Goal: Information Seeking & Learning: Learn about a topic

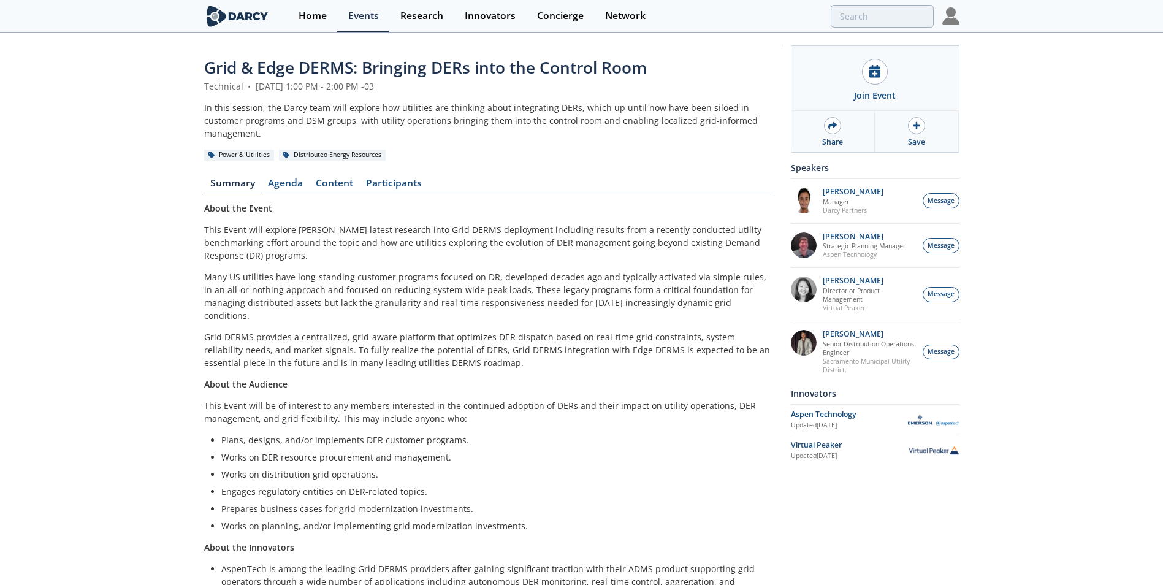
click at [448, 339] on p "Grid DERMS provides a centralized, grid-aware platform that optimizes DER dispa…" at bounding box center [488, 350] width 569 height 39
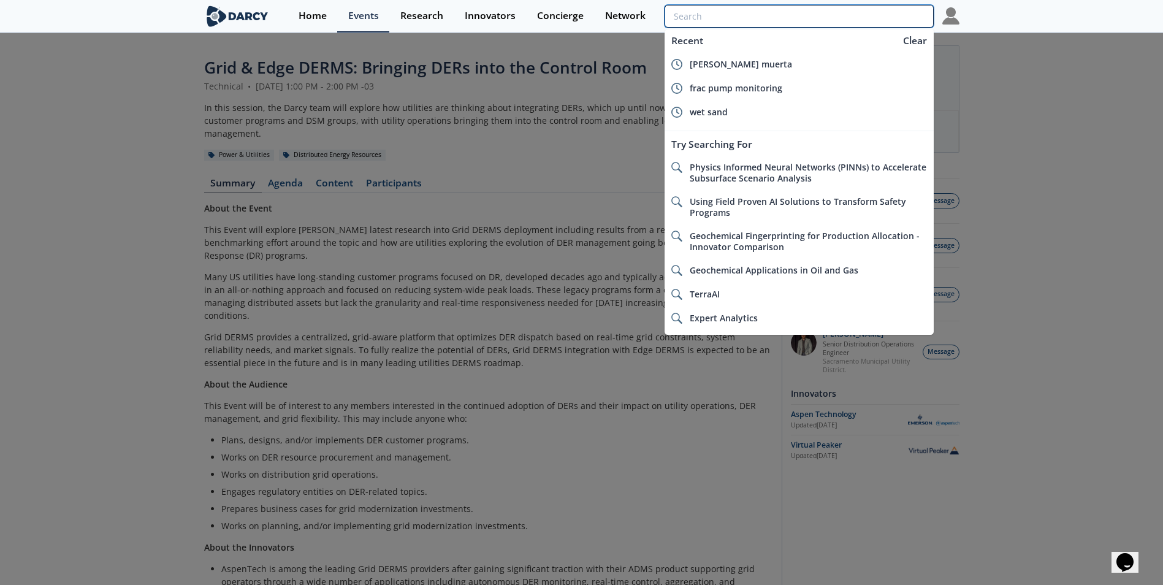
click at [860, 17] on input "search" at bounding box center [799, 16] width 269 height 23
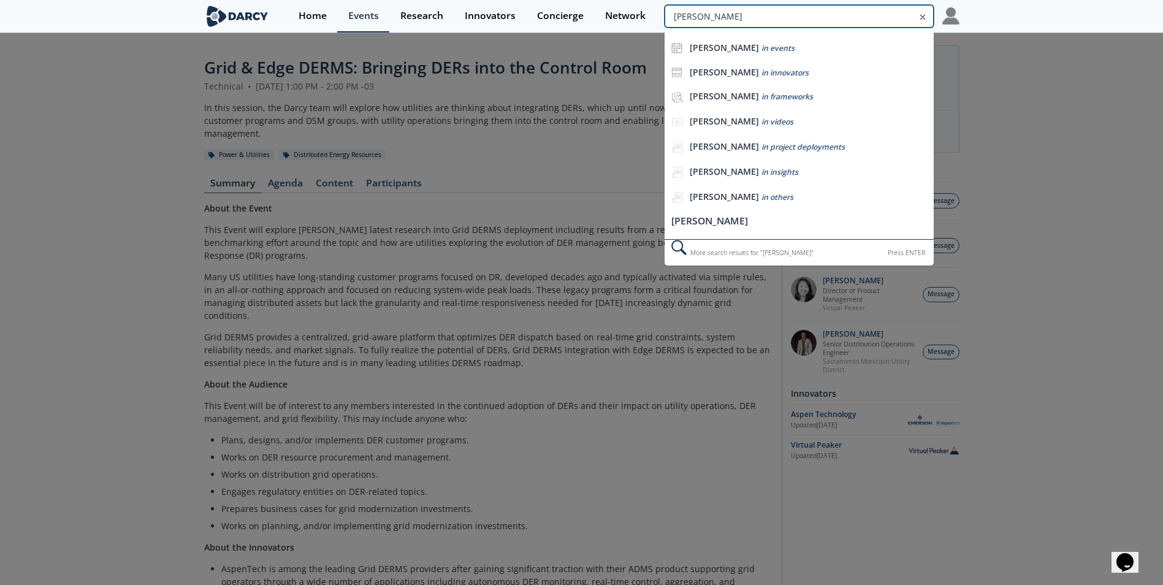
type input "[PERSON_NAME]"
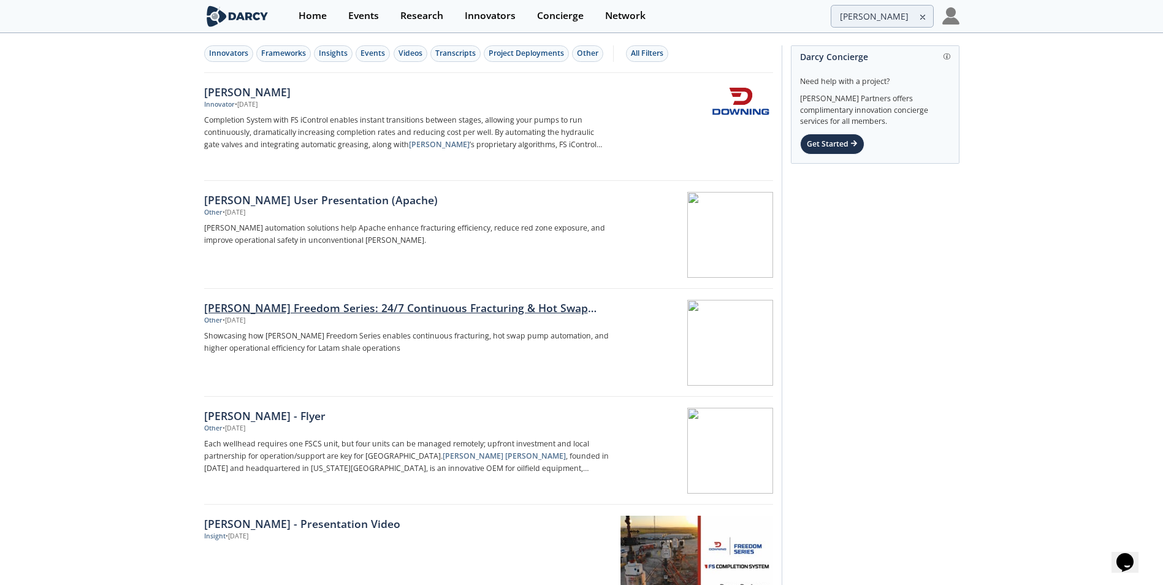
click at [294, 308] on div "[PERSON_NAME] Freedom Series: 24/7 Continuous Fracturing & Hot Swap Automation" at bounding box center [407, 308] width 406 height 16
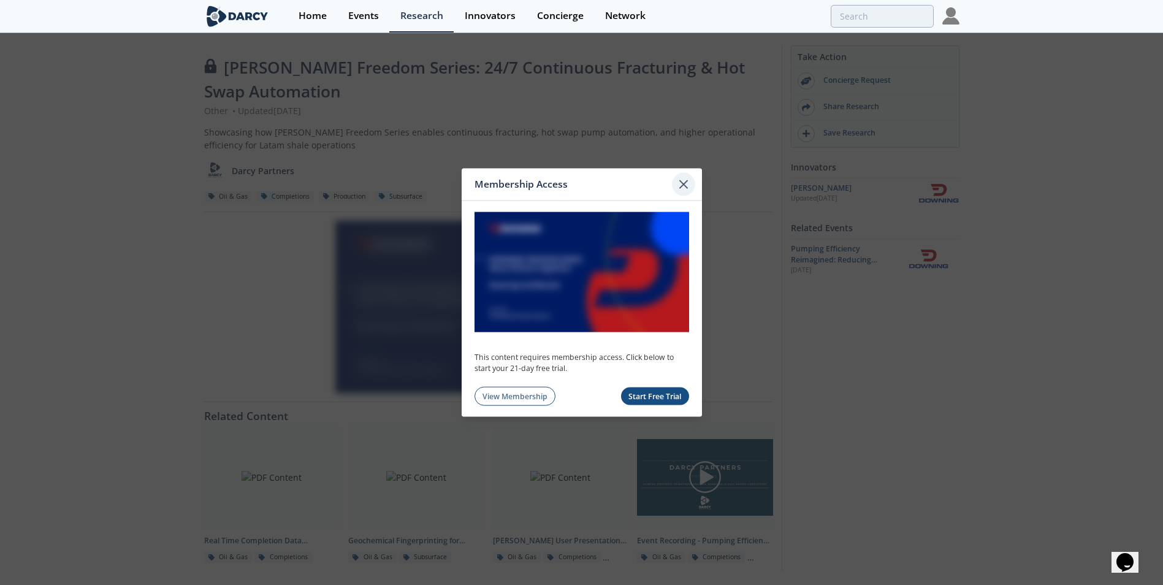
click at [680, 185] on icon at bounding box center [683, 184] width 15 height 15
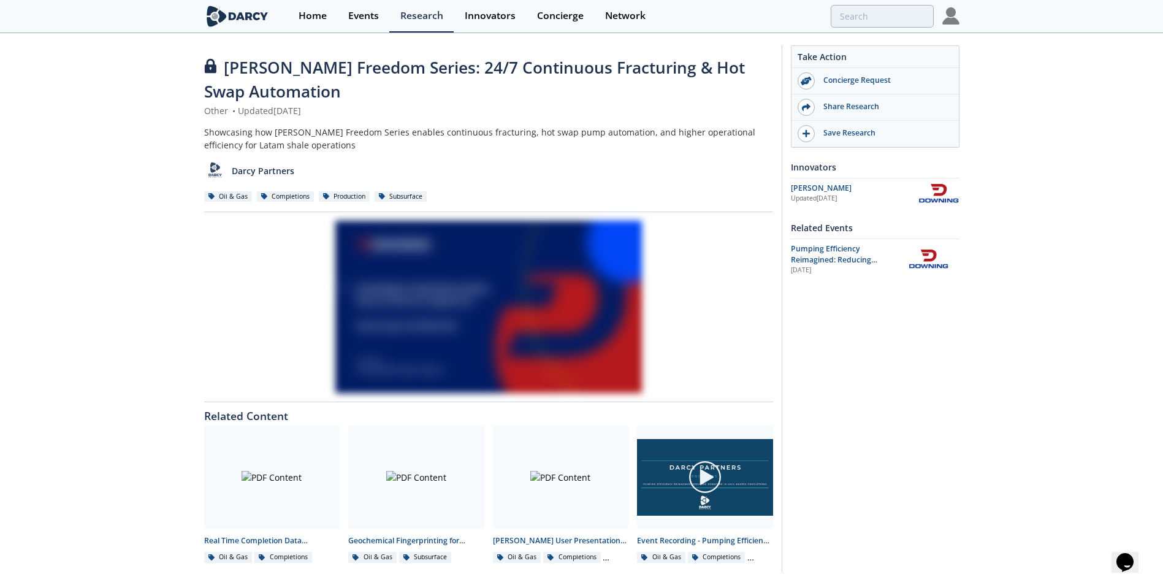
click at [958, 13] on img at bounding box center [951, 15] width 17 height 17
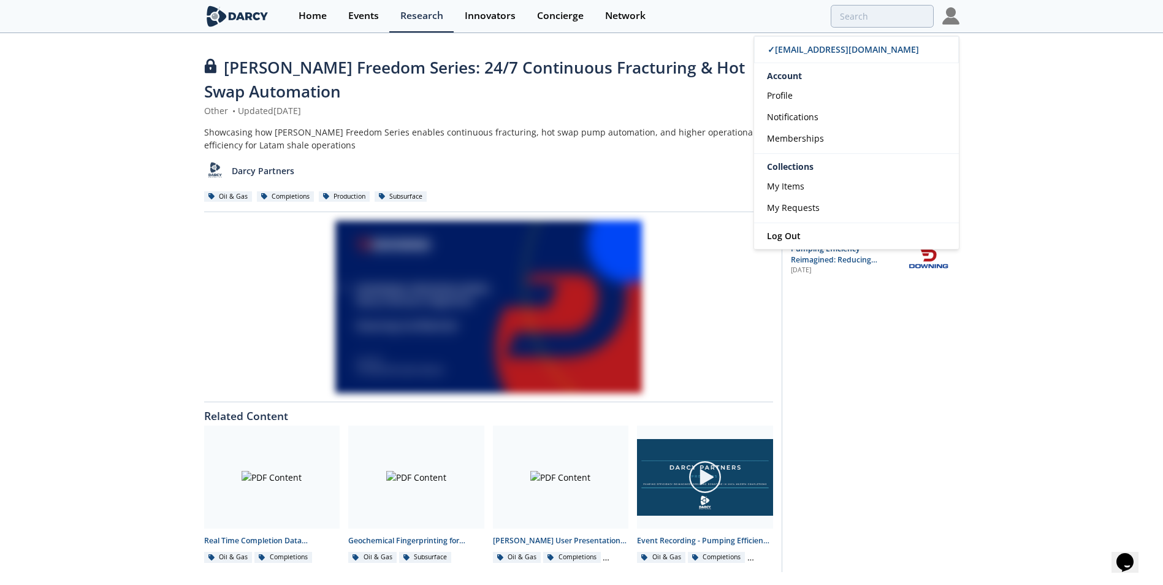
click at [1048, 183] on div "[PERSON_NAME] Freedom Series: 24/7 Continuous Fracturing & Hot Swap Automation …" at bounding box center [581, 311] width 1163 height 555
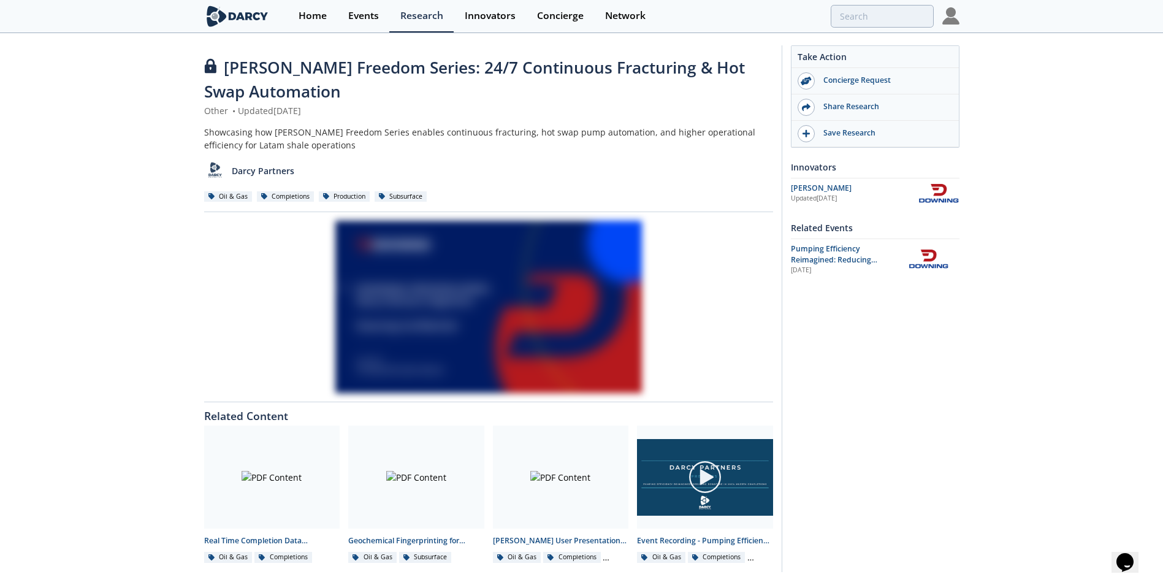
click at [428, 325] on div at bounding box center [488, 307] width 569 height 172
click at [953, 17] on img at bounding box center [951, 15] width 17 height 17
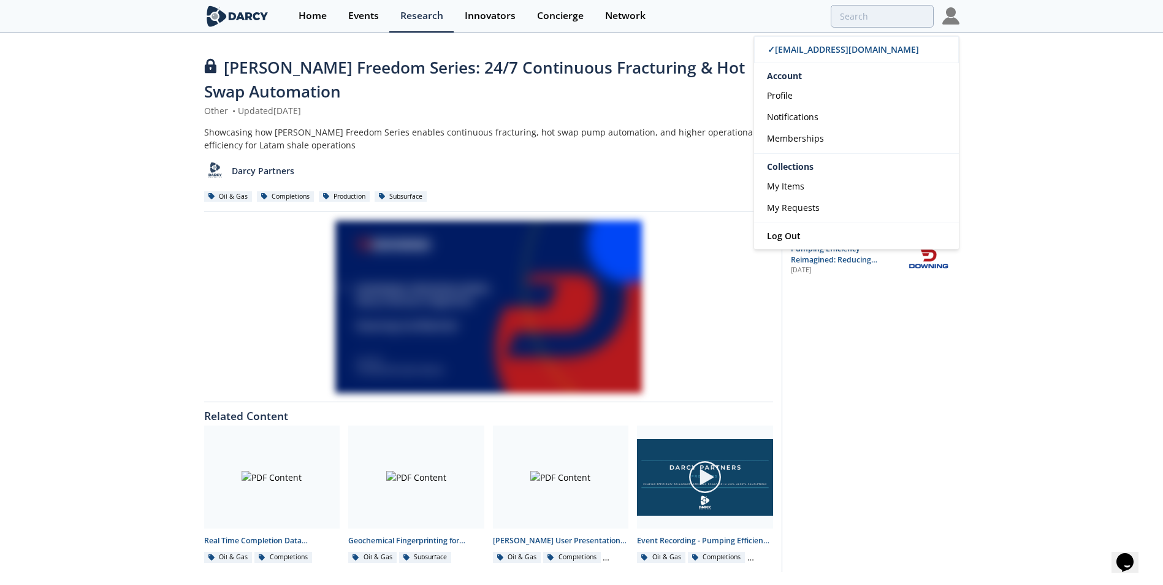
click at [563, 133] on div "Showcasing how [PERSON_NAME] Freedom Series enables continuous fracturing, hot …" at bounding box center [488, 139] width 569 height 26
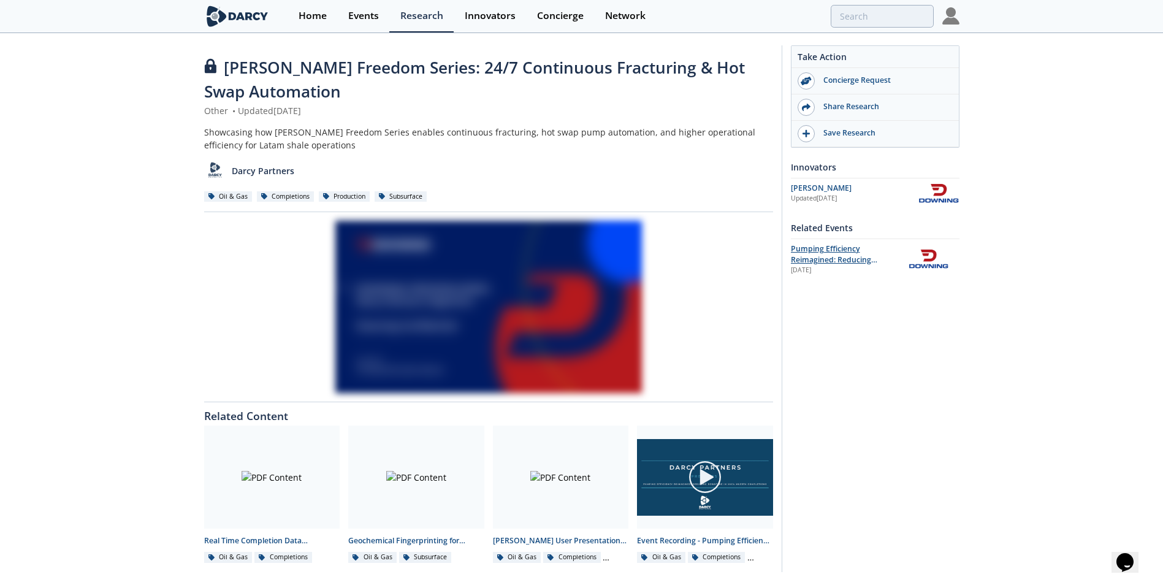
click at [832, 250] on span "Pumping Efficiency Reimagined: Reducing Downtime in [PERSON_NAME] Muerta Comple…" at bounding box center [845, 265] width 109 height 44
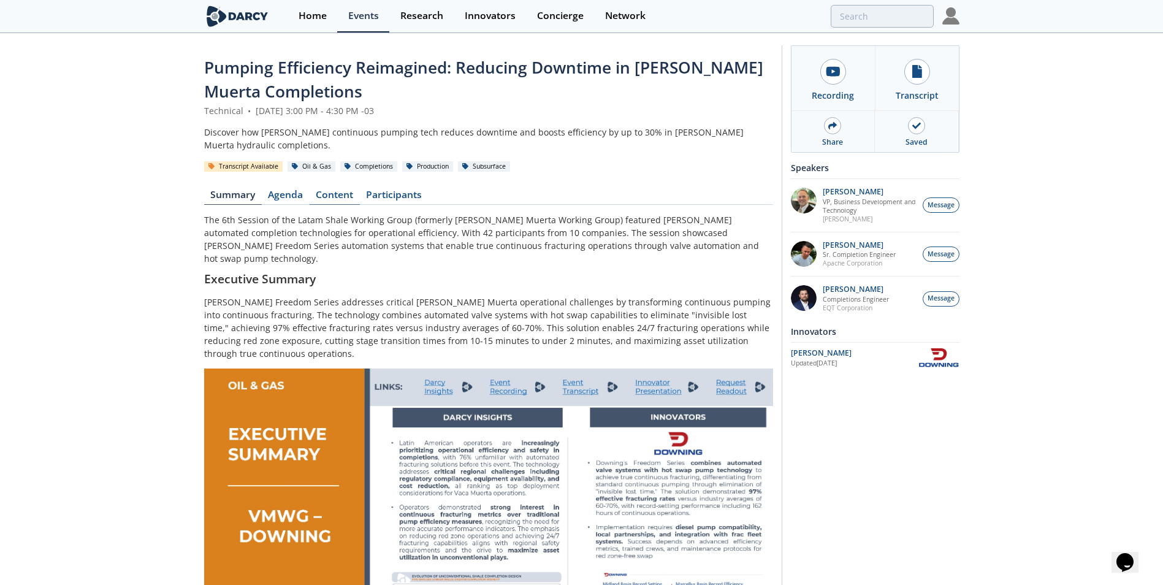
click at [334, 193] on link "Content" at bounding box center [335, 197] width 50 height 15
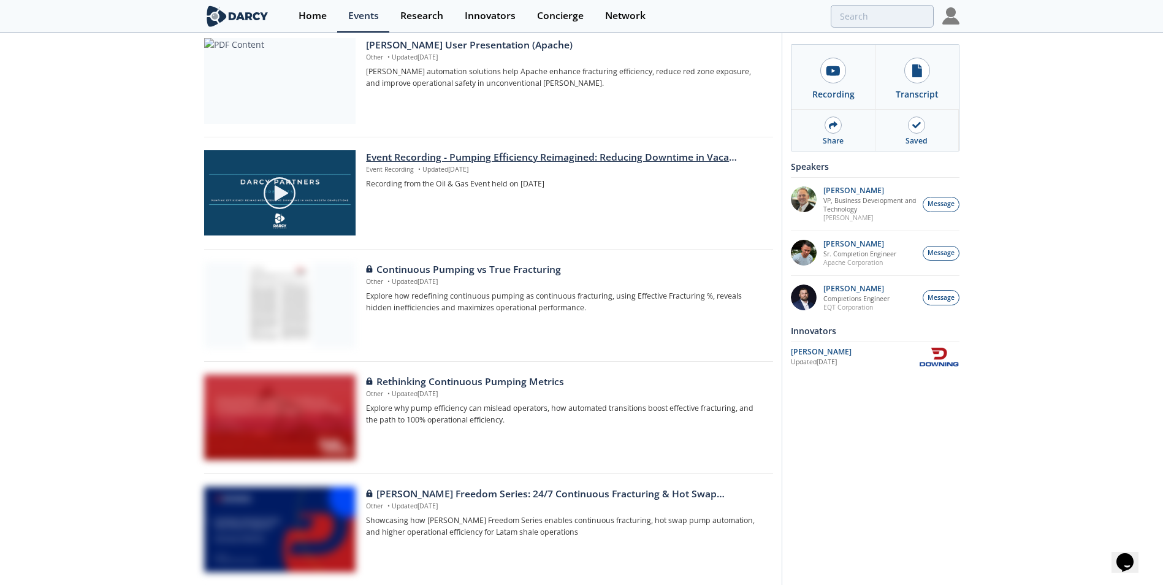
scroll to position [184, 0]
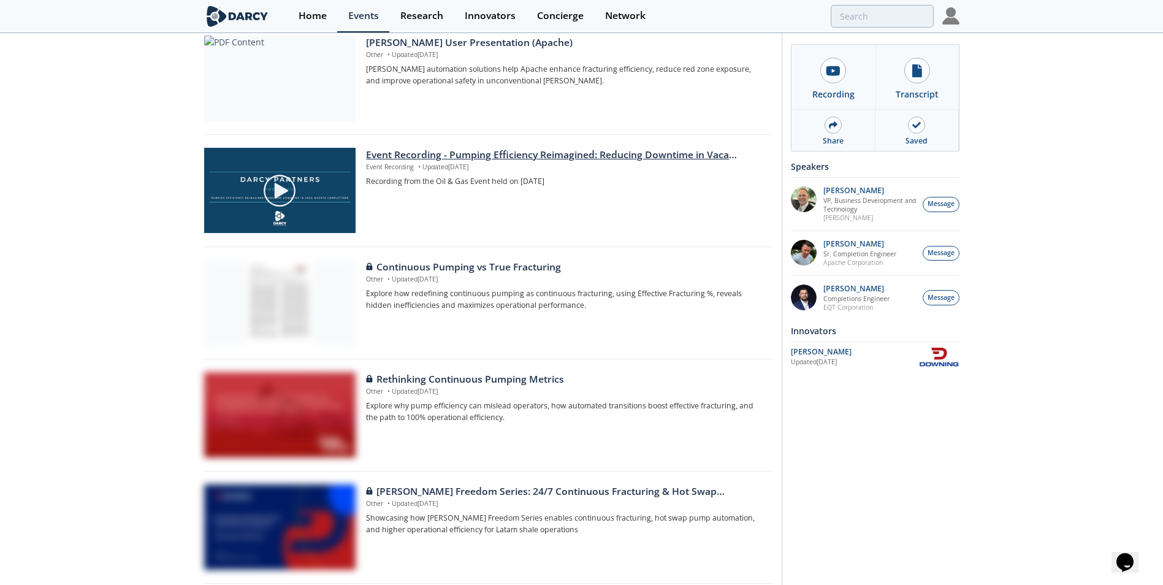
click at [475, 152] on div "Event Recording - Pumping Efficiency Reimagined: Reducing Downtime in Vaca Muer…" at bounding box center [565, 155] width 398 height 15
